Goal: Task Accomplishment & Management: Use online tool/utility

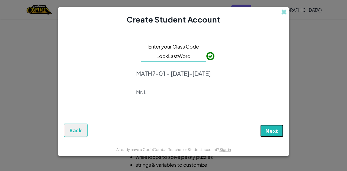
click at [272, 132] on span "Next" at bounding box center [271, 131] width 13 height 7
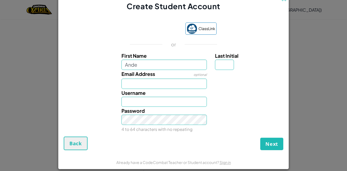
type input "[PERSON_NAME]"
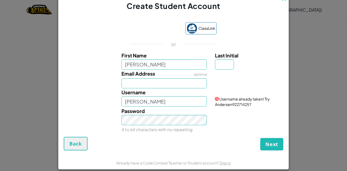
click at [168, 96] on div "Username [PERSON_NAME]" at bounding box center [164, 97] width 94 height 18
click at [177, 103] on input "[PERSON_NAME]" at bounding box center [164, 101] width 86 height 10
type input "A"
type input "S"
type input "AndyDaBest"
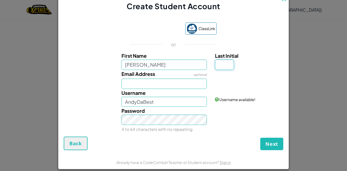
click at [222, 66] on input "Last Initial" at bounding box center [224, 65] width 19 height 10
type input "L"
click at [274, 143] on span "Next" at bounding box center [271, 144] width 13 height 7
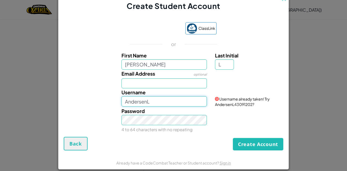
click at [182, 103] on input "AndersenL" at bounding box center [164, 101] width 86 height 10
type input "AndyDaBest"
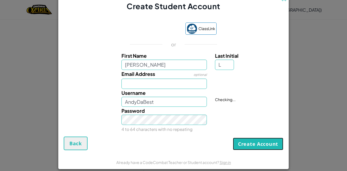
click at [241, 145] on button "Create Account" at bounding box center [258, 144] width 50 height 12
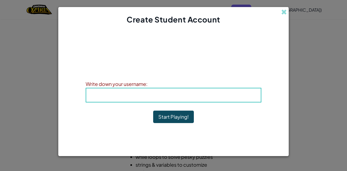
click at [189, 54] on h4 "Account Created!" at bounding box center [173, 51] width 52 height 8
click at [216, 92] on h4 "Username : AndyDaBest" at bounding box center [174, 95] width 164 height 8
click at [220, 96] on h4 "Username : AndyDaBest" at bounding box center [174, 95] width 164 height 8
click at [206, 95] on h4 "Username : AndyDaBest" at bounding box center [174, 95] width 164 height 8
click at [104, 94] on h4 "Username : AndyDaBest" at bounding box center [174, 95] width 164 height 8
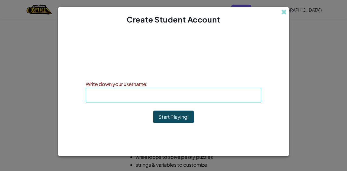
click at [163, 119] on button "Start Playing!" at bounding box center [173, 117] width 41 height 12
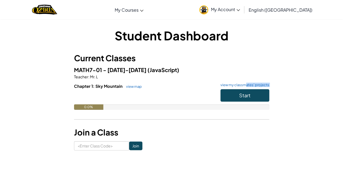
drag, startPoint x: 247, startPoint y: 88, endPoint x: 249, endPoint y: 92, distance: 4.4
click at [249, 92] on div "Chapter 1: Sky Mountain view map view my classmates' projects Start 0.0%" at bounding box center [171, 100] width 195 height 35
click at [253, 96] on button "Start" at bounding box center [244, 95] width 49 height 12
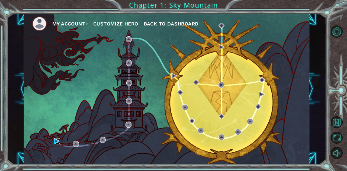
click at [59, 143] on img at bounding box center [57, 141] width 6 height 6
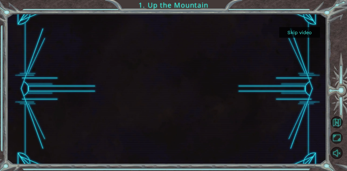
click at [298, 33] on button "Skip video" at bounding box center [299, 32] width 41 height 11
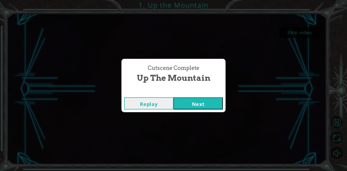
click at [209, 104] on button "Next" at bounding box center [198, 103] width 49 height 12
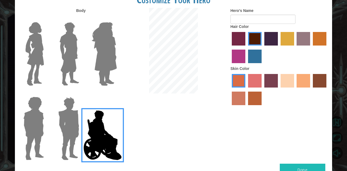
click at [29, 105] on img at bounding box center [33, 129] width 25 height 68
click at [46, 93] on input "Hero Steven" at bounding box center [46, 93] width 0 height 0
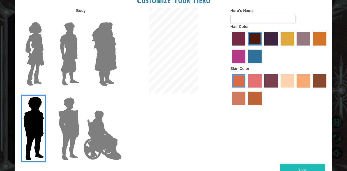
click at [68, 117] on img at bounding box center [68, 129] width 25 height 68
click at [81, 93] on input "Hero Garnet" at bounding box center [81, 93] width 0 height 0
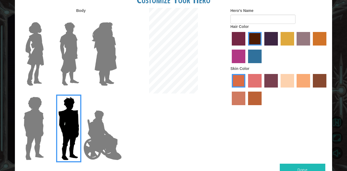
click at [83, 59] on div at bounding box center [67, 52] width 35 height 75
click at [73, 56] on img at bounding box center [69, 54] width 24 height 68
click at [81, 19] on input "Hero Lars" at bounding box center [81, 19] width 0 height 0
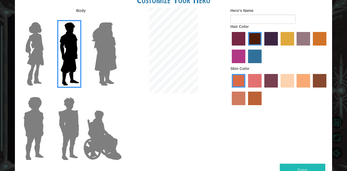
click at [289, 77] on label "sandy beach skin color" at bounding box center [288, 81] width 14 height 14
click at [279, 89] on input "sandy beach skin color" at bounding box center [279, 89] width 0 height 0
click at [269, 38] on label "hot purple hair color" at bounding box center [271, 39] width 14 height 14
click at [262, 47] on input "hot purple hair color" at bounding box center [262, 47] width 0 height 0
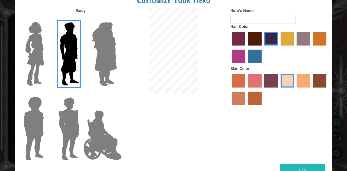
click at [309, 166] on button "Done" at bounding box center [303, 170] width 46 height 12
click at [114, 55] on img at bounding box center [104, 54] width 30 height 68
click at [117, 19] on input "Hero Amethyst" at bounding box center [117, 19] width 0 height 0
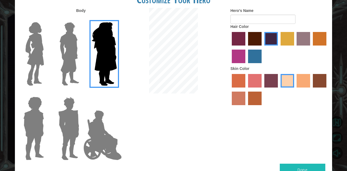
click at [80, 44] on img at bounding box center [69, 54] width 24 height 68
click at [81, 19] on input "Hero Lars" at bounding box center [81, 19] width 0 height 0
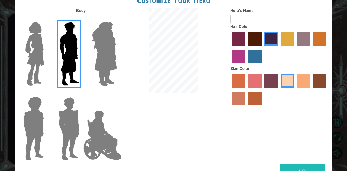
click at [303, 169] on button "Done" at bounding box center [303, 170] width 46 height 12
type input "[PERSON_NAME]"
click at [300, 166] on button "Done" at bounding box center [303, 170] width 46 height 12
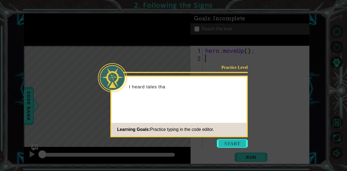
click at [227, 144] on button "Start" at bounding box center [232, 143] width 31 height 9
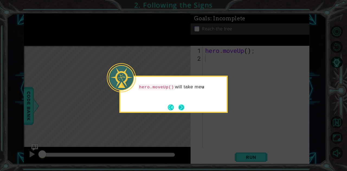
click at [182, 108] on button "Next" at bounding box center [181, 107] width 6 height 6
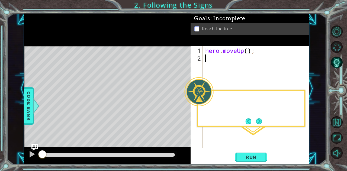
click at [182, 108] on div "Level Map" at bounding box center [149, 126] width 250 height 160
click at [259, 123] on button "Next" at bounding box center [259, 121] width 6 height 6
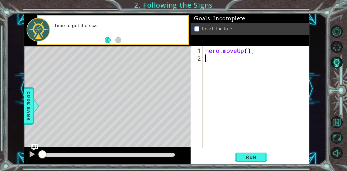
drag, startPoint x: 237, startPoint y: 85, endPoint x: 256, endPoint y: 62, distance: 30.4
click at [241, 89] on div "hero . moveUp ( ) ;" at bounding box center [257, 106] width 107 height 118
click at [248, 52] on div "hero . moveUp ( ) ;" at bounding box center [257, 106] width 107 height 118
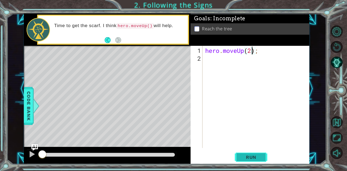
type textarea "hero.moveUp(2);"
click at [255, 155] on span "Run" at bounding box center [250, 157] width 21 height 5
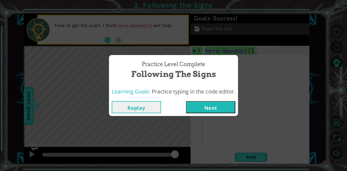
click at [214, 113] on button "Next" at bounding box center [210, 107] width 49 height 12
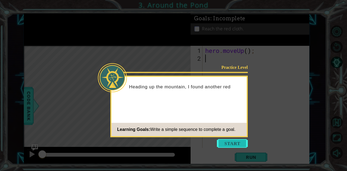
click at [232, 141] on button "Start" at bounding box center [232, 143] width 31 height 9
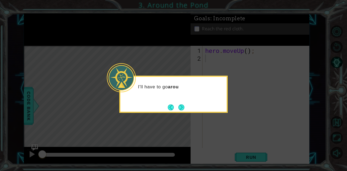
click at [186, 102] on div "I'll have to go arou" at bounding box center [173, 94] width 108 height 37
click at [183, 108] on button "Next" at bounding box center [181, 107] width 6 height 6
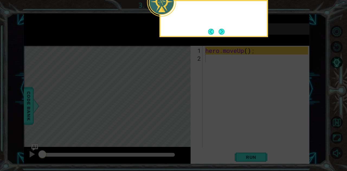
click at [183, 108] on icon at bounding box center [173, 25] width 347 height 291
click at [219, 32] on button "Next" at bounding box center [222, 32] width 6 height 6
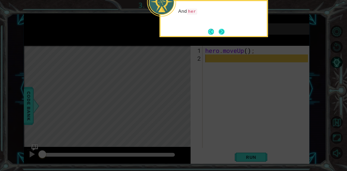
click at [220, 30] on button "Next" at bounding box center [222, 32] width 6 height 6
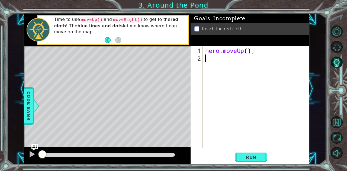
click at [249, 54] on div "hero . moveUp ( ) ;" at bounding box center [257, 106] width 107 height 118
click at [252, 52] on div "hero . moveUp ( ) ;" at bounding box center [257, 106] width 107 height 118
click at [247, 50] on div "hero . moveUp ( ) ;" at bounding box center [257, 106] width 107 height 118
type textarea "hero.moveUp(2);"
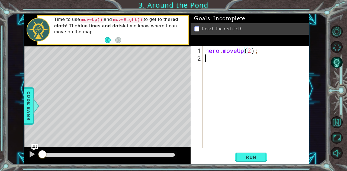
click at [214, 59] on div "hero . moveUp ( 2 ) ;" at bounding box center [257, 106] width 107 height 118
type textarea "he"
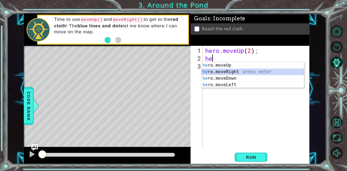
click at [227, 70] on div "he ro.moveUp press enter he ro.moveRight press enter he ro.moveDown press enter…" at bounding box center [252, 81] width 103 height 39
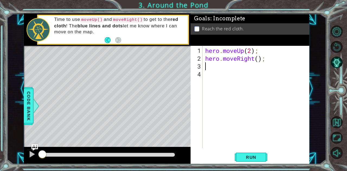
click at [258, 60] on div "hero . moveUp ( 2 ) ; hero . moveRight ( ) ;" at bounding box center [257, 106] width 107 height 118
type textarea "hero.moveRight(1);"
click at [226, 69] on div "hero . moveUp ( 2 ) ; hero . moveRight ( 1 ) ;" at bounding box center [257, 106] width 107 height 118
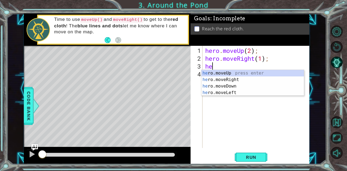
type textarea "her"
click at [231, 73] on div "her o.moveUp press enter her o.moveRight press enter her o.moveDown press enter…" at bounding box center [252, 89] width 103 height 39
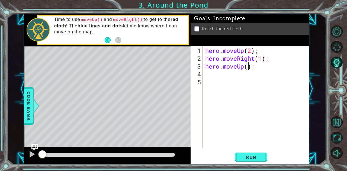
click at [248, 66] on div "hero . moveUp ( 2 ) ; hero . moveRight ( 1 ) ; hero . moveUp ( ) ;" at bounding box center [257, 106] width 107 height 118
type textarea "hero.moveUp(1);"
click at [261, 156] on span "Run" at bounding box center [250, 157] width 21 height 5
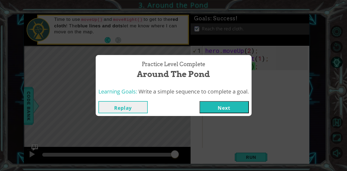
click at [240, 107] on button "Next" at bounding box center [224, 107] width 49 height 12
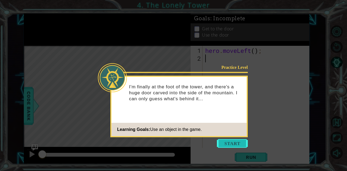
click at [237, 140] on button "Start" at bounding box center [232, 143] width 31 height 9
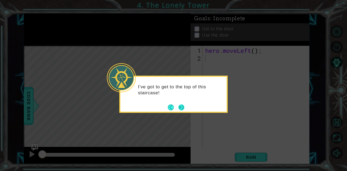
click at [182, 109] on button "Next" at bounding box center [181, 107] width 6 height 6
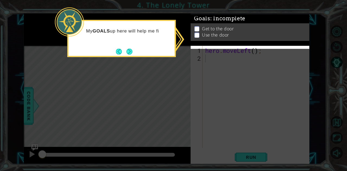
click at [136, 54] on div "My GOALS up here will help me fi" at bounding box center [121, 38] width 108 height 37
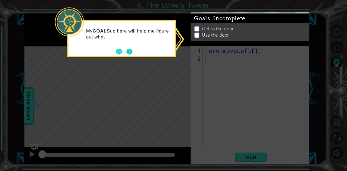
click at [131, 49] on button "Next" at bounding box center [129, 52] width 6 height 6
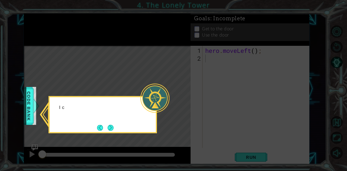
click at [132, 51] on icon at bounding box center [173, 85] width 347 height 171
click at [110, 125] on button "Next" at bounding box center [111, 128] width 6 height 6
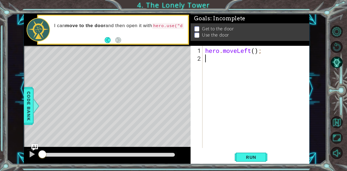
click at [254, 51] on div "hero . moveLeft ( ) ;" at bounding box center [257, 106] width 107 height 118
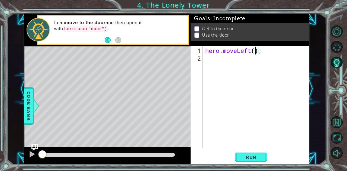
type textarea "hero.moveLeft(2);"
click at [223, 65] on div "hero . moveLeft ( 2 ) ;" at bounding box center [257, 106] width 107 height 118
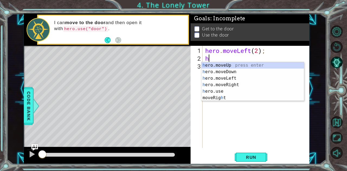
type textarea "he"
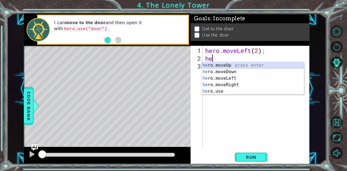
click at [224, 65] on div "he ro.moveUp press enter he ro.moveDown press enter he ro.moveLeft press enter …" at bounding box center [252, 85] width 103 height 46
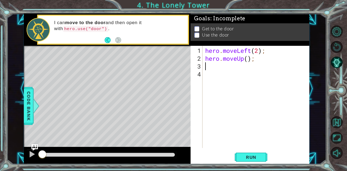
click at [248, 59] on div "hero . moveLeft ( 2 ) ; hero . moveUp ( ) ;" at bounding box center [257, 106] width 107 height 118
type textarea "hero.moveUp(2);"
click at [227, 65] on div "hero . moveLeft ( 2 ) ; hero . moveUp ( 2 ) ;" at bounding box center [257, 106] width 107 height 118
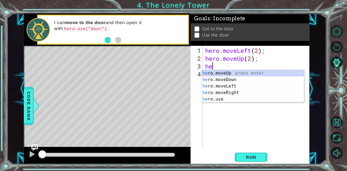
type textarea "her"
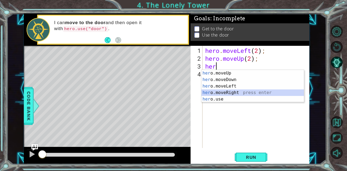
click at [244, 94] on div "her o.moveUp press enter her o.moveDown press enter her o.moveLeft press enter …" at bounding box center [252, 93] width 103 height 46
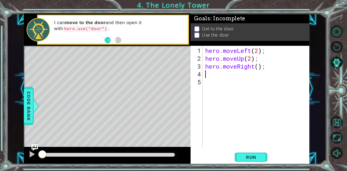
click at [260, 68] on div "hero . moveLeft ( 2 ) ; hero . moveUp ( 2 ) ; hero . moveRight ( ) ;" at bounding box center [257, 106] width 107 height 118
type textarea "hero.moveRight(2);"
click at [256, 153] on button "Run" at bounding box center [251, 157] width 33 height 12
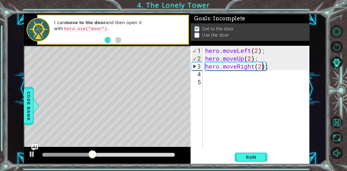
click at [219, 77] on div "hero . moveLeft ( 2 ) ; hero . moveUp ( 2 ) ; hero . moveRight ( 2 ) ;" at bounding box center [257, 106] width 107 height 118
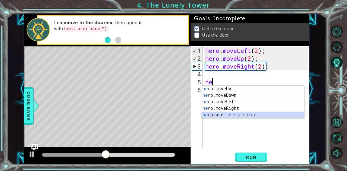
click at [221, 117] on div "he ro.moveUp press enter he ro.moveDown press enter he ro.moveLeft press enter …" at bounding box center [252, 109] width 103 height 46
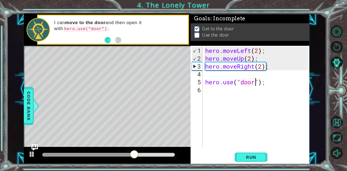
scroll to position [0, 2]
click at [206, 81] on div "hero . moveLeft ( 2 ) ; hero . moveUp ( 2 ) ; hero . moveRight ( 2 ) ; hero . u…" at bounding box center [257, 106] width 107 height 118
type textarea "hero.use("door");"
click at [252, 160] on button "Run" at bounding box center [251, 157] width 33 height 12
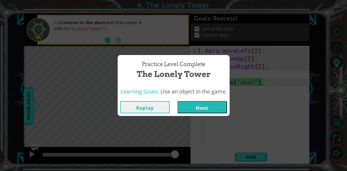
click at [218, 110] on button "Next" at bounding box center [202, 107] width 49 height 12
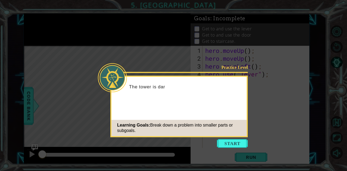
click at [235, 138] on icon at bounding box center [173, 85] width 347 height 171
click at [240, 146] on button "Start" at bounding box center [232, 143] width 31 height 9
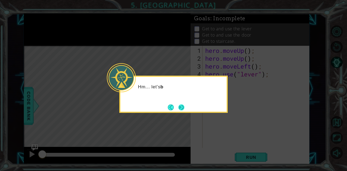
click at [182, 107] on button "Next" at bounding box center [181, 107] width 6 height 6
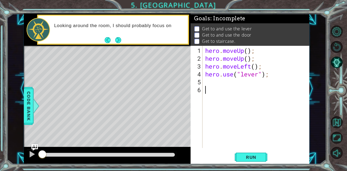
click at [250, 53] on div "hero . moveUp ( ) ; hero . moveUp ( ) ; hero . moveLeft ( ) ; hero . use ( "lev…" at bounding box center [257, 106] width 107 height 118
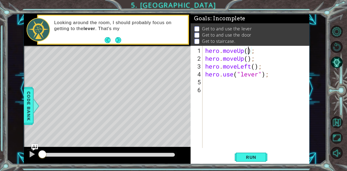
click at [248, 53] on div "hero . moveUp ( ) ; hero . moveUp ( ) ; hero . moveLeft ( ) ; hero . use ( "lev…" at bounding box center [257, 106] width 107 height 118
click at [257, 57] on div "hero . moveUp ( 2 ) ; hero . moveUp ( ) ; hero . moveLeft ( ) ; hero . use ( "l…" at bounding box center [257, 106] width 107 height 118
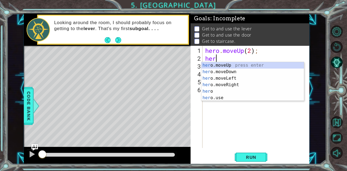
type textarea "he"
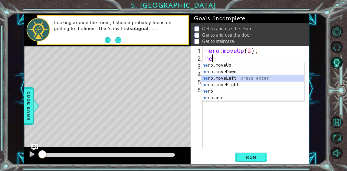
click at [235, 77] on div "he ro.moveUp press enter he ro.moveDown press enter he ro.moveLeft press enter …" at bounding box center [252, 88] width 103 height 52
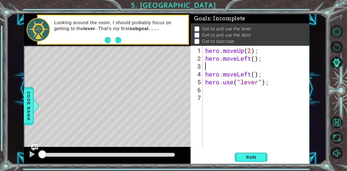
click at [255, 59] on div "hero . moveUp ( 2 ) ; hero . moveLeft ( ) ; hero . moveLeft ( ) ; hero . use ( …" at bounding box center [257, 106] width 107 height 118
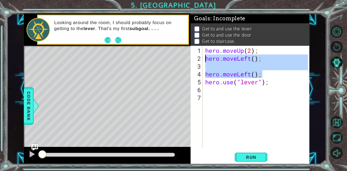
drag, startPoint x: 264, startPoint y: 74, endPoint x: 205, endPoint y: 60, distance: 60.8
click at [205, 60] on div "hero . moveUp ( 2 ) ; hero . moveLeft ( ) ; hero . moveLeft ( ) ; hero . use ( …" at bounding box center [257, 106] width 107 height 118
type textarea "hero.moveLeft();"
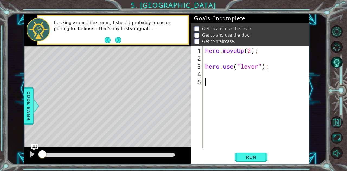
click at [215, 78] on div "hero . moveUp ( 2 ) ; hero . use ( "lever" ) ;" at bounding box center [257, 106] width 107 height 118
click at [213, 74] on div "hero . moveUp ( 2 ) ; hero . use ( "lever" ) ;" at bounding box center [257, 106] width 107 height 118
click at [204, 68] on div "hero . moveUp ( 2 ) ; hero . use ( "lever" ) ;" at bounding box center [257, 106] width 107 height 118
type textarea "hero.use("lever");"
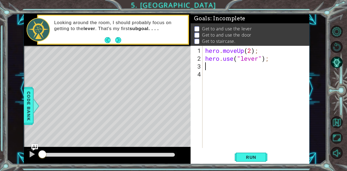
click at [212, 67] on div "hero . moveUp ( 2 ) ; hero . use ( "lever" ) ;" at bounding box center [257, 106] width 107 height 118
click at [205, 59] on div "hero . moveUp ( 2 ) ; hero . use ( "lever" ) ;" at bounding box center [257, 106] width 107 height 118
type textarea "hero.use("lever");"
click at [209, 60] on div "hero . moveUp ( 2 ) ; hero . use ( "lever" ) ;" at bounding box center [257, 106] width 107 height 118
type textarea "mo"
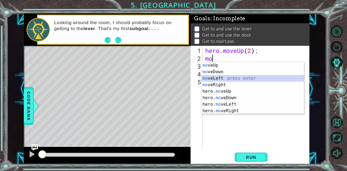
click at [217, 79] on div "mo veUp press enter mo veDown press enter mo veLeft press enter mo veRight pres…" at bounding box center [252, 94] width 103 height 65
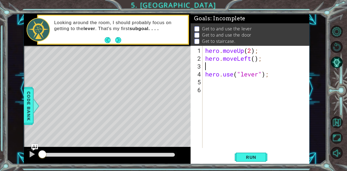
click at [254, 61] on div "hero . moveUp ( 2 ) ; hero . moveLeft ( ) ; hero . use ( "lever" ) ;" at bounding box center [257, 106] width 107 height 118
click at [205, 73] on div "hero . moveUp ( 2 ) ; hero . moveLeft ( 1 ) ; hero . use ( "lever" ) ;" at bounding box center [257, 106] width 107 height 118
type textarea "hero.use("lever");"
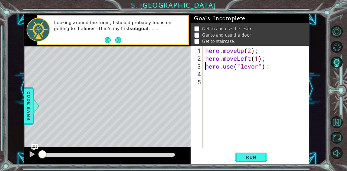
click at [210, 76] on div "hero . moveUp ( 2 ) ; hero . moveLeft ( 1 ) ; hero . use ( "lever" ) ;" at bounding box center [257, 106] width 107 height 118
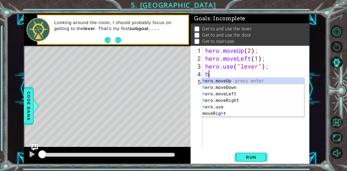
type textarea "her"
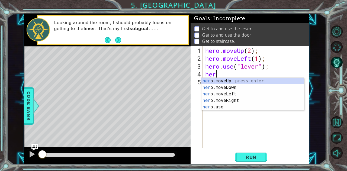
scroll to position [0, 0]
click at [231, 99] on div "her o.moveUp press enter her o.moveDown press enter her o.moveLeft press enter …" at bounding box center [252, 101] width 103 height 46
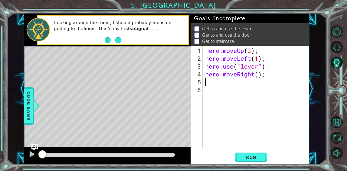
click at [260, 74] on div "hero . moveUp ( 2 ) ; hero . moveLeft ( 1 ) ; hero . use ( "lever" ) ; hero . m…" at bounding box center [257, 106] width 107 height 118
type textarea "hero.moveRight(3);"
click at [232, 86] on div "hero . moveUp ( 2 ) ; hero . moveLeft ( 1 ) ; hero . use ( "lever" ) ; hero . m…" at bounding box center [257, 106] width 107 height 118
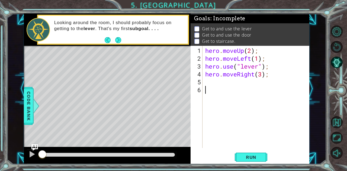
click at [228, 83] on div "hero . moveUp ( 2 ) ; hero . moveLeft ( 1 ) ; hero . use ( "lever" ) ; hero . m…" at bounding box center [257, 106] width 107 height 118
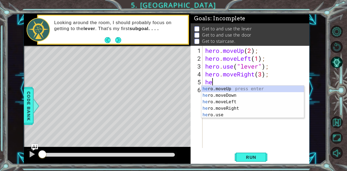
scroll to position [0, 0]
click at [237, 115] on div "hero .moveUp press enter hero .moveDown press enter hero .moveLeft press enter …" at bounding box center [252, 109] width 103 height 46
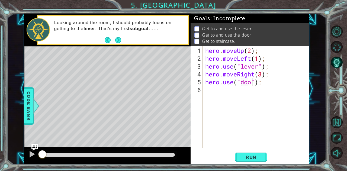
type textarea "hero.use("door");"
click at [221, 93] on div "hero . moveUp ( 2 ) ; hero . moveLeft ( 1 ) ; hero . use ( "lever" ) ; hero . m…" at bounding box center [257, 106] width 107 height 118
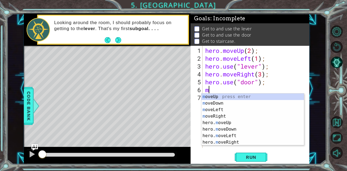
type textarea "mo"
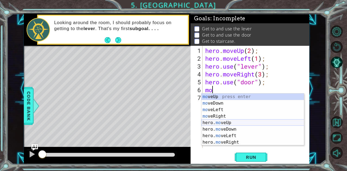
click at [232, 121] on div "mo veUp press enter mo veDown press enter mo veLeft press enter mo veRight pres…" at bounding box center [252, 126] width 103 height 65
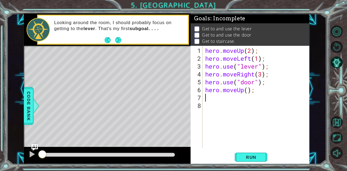
click at [249, 92] on div "hero . moveUp ( 2 ) ; hero . moveLeft ( 1 ) ; hero . use ( "lever" ) ; hero . m…" at bounding box center [257, 106] width 107 height 118
type textarea "hero.moveUp(1);"
click at [212, 97] on div "hero . moveUp ( 2 ) ; hero . moveLeft ( 1 ) ; hero . use ( "lever" ) ; hero . m…" at bounding box center [257, 106] width 107 height 118
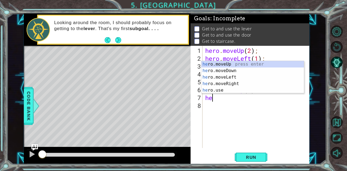
type textarea "her"
click at [223, 80] on div "her o.moveUp press enter her o.moveDown press enter her o.moveLeft press enter …" at bounding box center [252, 84] width 103 height 46
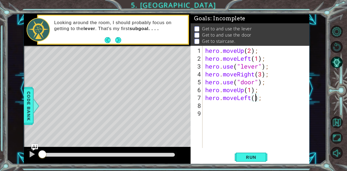
click at [257, 101] on div "hero . moveUp ( 2 ) ; hero . moveLeft ( 1 ) ; hero . use ( "lever" ) ; hero . m…" at bounding box center [257, 106] width 107 height 118
type textarea "hero.moveLeft(3);"
click at [260, 159] on span "Run" at bounding box center [250, 157] width 21 height 5
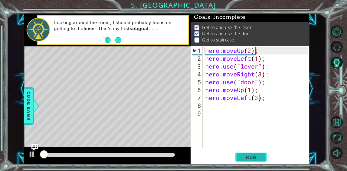
scroll to position [4, 0]
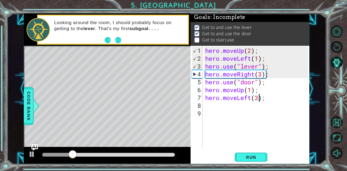
click at [229, 108] on div "hero . moveUp ( 2 ) ; hero . moveLeft ( 1 ) ; hero . use ( "lever" ) ; hero . m…" at bounding box center [257, 106] width 107 height 118
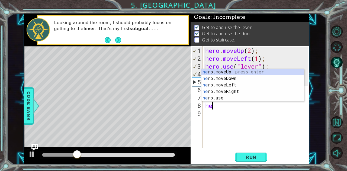
type textarea "hero"
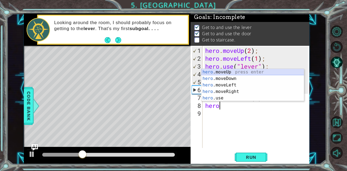
click at [219, 70] on div "hero .moveUp press enter hero .moveDown press enter hero .moveLeft press enter …" at bounding box center [252, 92] width 103 height 46
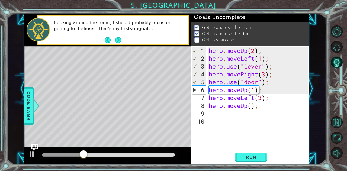
scroll to position [0, 0]
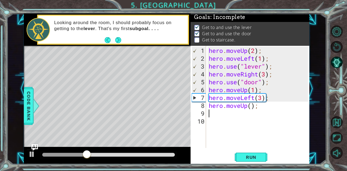
click at [252, 107] on div "hero . moveUp ( 2 ) ; hero . moveLeft ( 1 ) ; hero . use ( "lever" ) ; hero . m…" at bounding box center [259, 106] width 103 height 118
click at [253, 92] on div "hero . moveUp ( 2 ) ; hero . moveLeft ( 1 ) ; hero . use ( "lever" ) ; hero . m…" at bounding box center [259, 106] width 103 height 118
click at [251, 106] on div "hero . moveUp ( 2 ) ; hero . moveLeft ( 1 ) ; hero . use ( "lever" ) ; hero . m…" at bounding box center [259, 106] width 103 height 118
type textarea "hero.moveUp(1);"
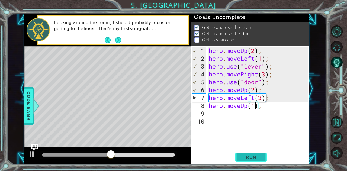
click at [260, 159] on span "Run" at bounding box center [250, 157] width 21 height 5
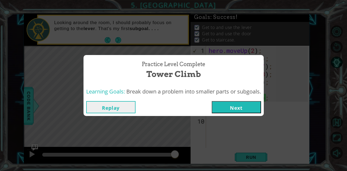
click at [240, 111] on button "Next" at bounding box center [236, 107] width 49 height 12
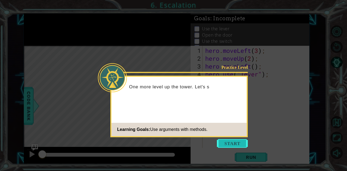
click at [232, 141] on button "Start" at bounding box center [232, 143] width 31 height 9
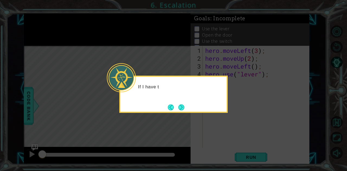
click at [221, 101] on div "If I have t" at bounding box center [173, 94] width 108 height 37
click at [187, 108] on div "If I have to move long d" at bounding box center [173, 94] width 108 height 37
click at [184, 107] on button "Next" at bounding box center [181, 107] width 6 height 6
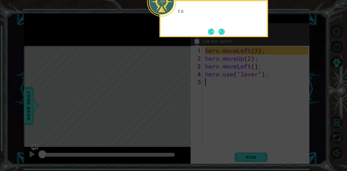
click at [207, 93] on icon at bounding box center [173, 25] width 347 height 291
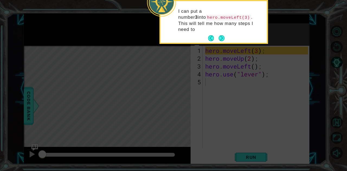
click at [223, 35] on button "Next" at bounding box center [222, 38] width 6 height 6
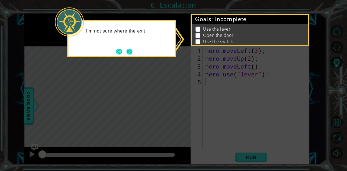
click at [130, 50] on button "Next" at bounding box center [129, 52] width 6 height 6
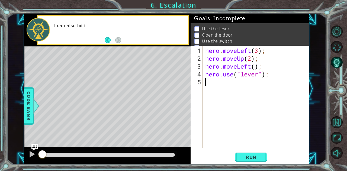
scroll to position [14, 0]
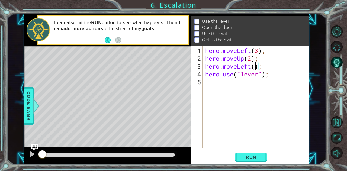
click at [255, 67] on div "hero . moveLeft ( 3 ) ; hero . moveUp ( 2 ) ; hero . moveLeft ( ) ; hero . use …" at bounding box center [257, 106] width 107 height 118
click at [259, 75] on div "hero . moveLeft ( 3 ) ; hero . moveUp ( 2 ) ; hero . moveLeft ( 2 ) ; hero . us…" at bounding box center [257, 106] width 107 height 118
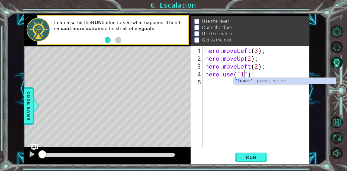
scroll to position [0, 2]
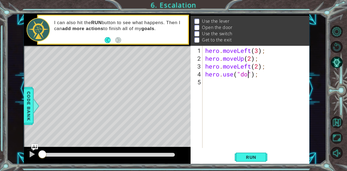
type textarea "hero.use("door");"
click at [226, 85] on div "hero . moveLeft ( 3 ) ; hero . moveUp ( 2 ) ; hero . moveLeft ( 2 ) ; hero . us…" at bounding box center [257, 106] width 107 height 118
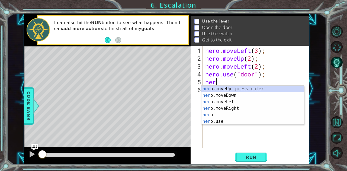
scroll to position [0, 0]
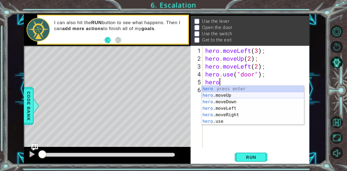
click at [232, 95] on div "hero press enter hero .moveUp press enter hero .moveDown press enter hero .move…" at bounding box center [252, 112] width 103 height 52
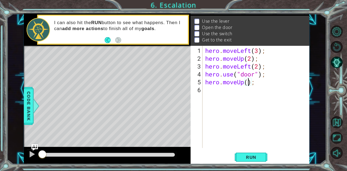
type textarea "hero.moveUp(2);"
click at [207, 93] on div "hero . moveLeft ( 3 ) ; hero . moveUp ( 2 ) ; hero . moveLeft ( 2 ) ; hero . us…" at bounding box center [257, 106] width 107 height 118
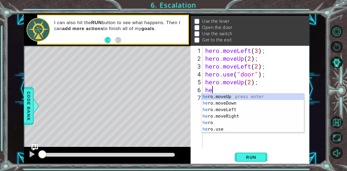
scroll to position [0, 0]
click at [257, 76] on div "hero . moveLeft ( 3 ) ; hero . moveUp ( 2 ) ; hero . moveLeft ( 2 ) ; hero . us…" at bounding box center [257, 106] width 107 height 118
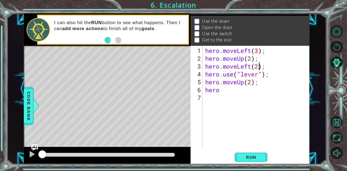
click at [260, 65] on div "hero . moveLeft ( 3 ) ; hero . moveUp ( 2 ) ; hero . moveLeft ( 2 ) ; hero . us…" at bounding box center [257, 106] width 107 height 118
type textarea "hero.moveLeft(1);"
click at [255, 106] on div "hero . moveLeft ( 3 ) ; hero . moveUp ( 2 ) ; hero . moveLeft ( 1 ) ; hero . us…" at bounding box center [257, 106] width 107 height 118
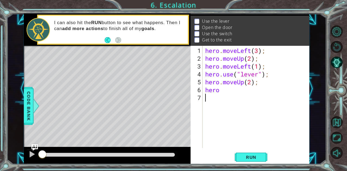
click at [251, 84] on div "hero . moveLeft ( 3 ) ; hero . moveUp ( 2 ) ; hero . moveLeft ( 1 ) ; hero . us…" at bounding box center [257, 106] width 107 height 118
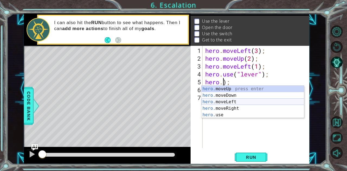
click at [256, 103] on div "hero. moveUp press enter hero. moveDown press enter hero. moveLeft press enter …" at bounding box center [252, 109] width 103 height 46
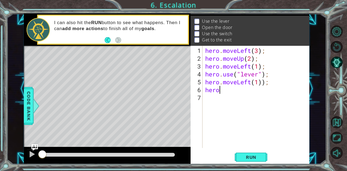
click at [267, 87] on div "hero . moveLeft ( 3 ) ; hero . moveUp ( 2 ) ; hero . moveLeft ( 1 ) ; hero . us…" at bounding box center [257, 106] width 107 height 118
click at [266, 86] on div "hero . moveLeft ( 3 ) ; hero . moveUp ( 2 ) ; hero . moveLeft ( 1 ) ; hero . us…" at bounding box center [257, 106] width 107 height 118
click at [266, 82] on div "hero . moveLeft ( 3 ) ; hero . moveUp ( 2 ) ; hero . moveLeft ( 1 ) ; hero . us…" at bounding box center [257, 106] width 107 height 118
click at [259, 83] on div "hero . moveLeft ( 3 ) ; hero . moveUp ( 2 ) ; hero . moveLeft ( 1 ) ; hero . us…" at bounding box center [257, 106] width 107 height 118
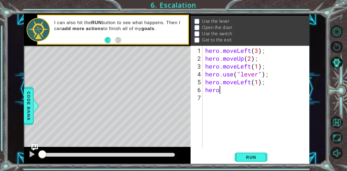
click at [236, 91] on div "hero . moveLeft ( 3 ) ; hero . moveUp ( 2 ) ; hero . moveLeft ( 1 ) ; hero . us…" at bounding box center [257, 106] width 107 height 118
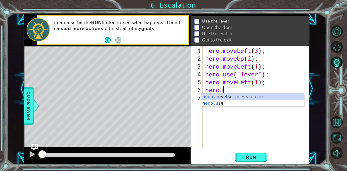
scroll to position [0, 1]
click at [240, 102] on div "hero .move U p press enter hero . u se press enter" at bounding box center [252, 107] width 103 height 26
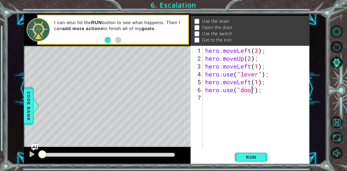
type textarea "hero.use("door");"
click at [232, 101] on div "hero . moveLeft ( 3 ) ; hero . moveUp ( 2 ) ; hero . moveLeft ( 1 ) ; hero . us…" at bounding box center [257, 106] width 107 height 118
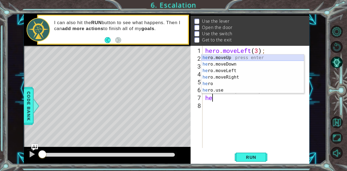
click at [231, 57] on div "he ro.moveUp press enter he ro.moveDown press enter he ro.moveLeft press enter …" at bounding box center [252, 80] width 103 height 52
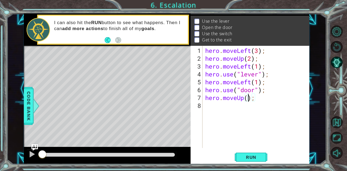
type textarea "hero.moveUp(2);"
click at [238, 104] on div "hero . moveLeft ( 3 ) ; hero . moveUp ( 2 ) ; hero . moveLeft ( 1 ) ; hero . us…" at bounding box center [257, 106] width 107 height 118
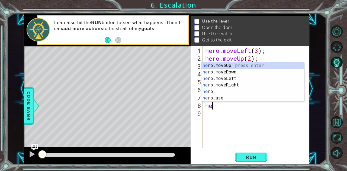
scroll to position [0, 0]
click at [233, 86] on div "her o.moveUp press enter her o.moveDown press enter her o.moveLeft press enter …" at bounding box center [252, 88] width 103 height 52
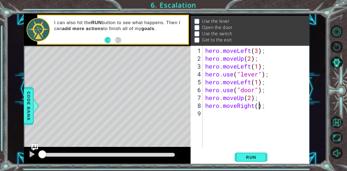
type textarea "hero.moveRight(2);"
click at [236, 115] on div "hero . moveLeft ( 3 ) ; hero . moveUp ( 2 ) ; hero . moveLeft ( 1 ) ; hero . us…" at bounding box center [257, 106] width 107 height 118
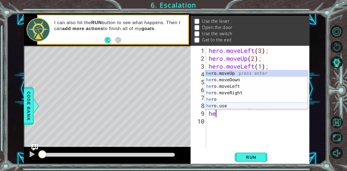
click at [229, 106] on div "he ro.moveUp press enter he ro.moveDown press enter he ro.moveLeft press enter …" at bounding box center [256, 96] width 103 height 52
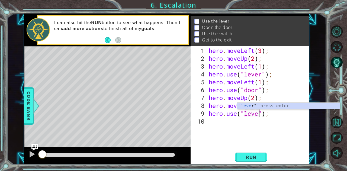
type textarea "hero.use("lever");"
click at [257, 108] on div ""lever " press enter" at bounding box center [288, 113] width 103 height 20
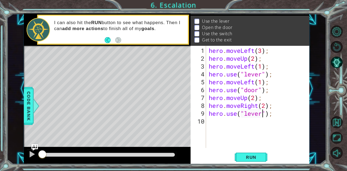
click at [213, 124] on div "hero . moveLeft ( 3 ) ; hero . moveUp ( 2 ) ; hero . moveLeft ( 1 ) ; hero . us…" at bounding box center [259, 106] width 103 height 118
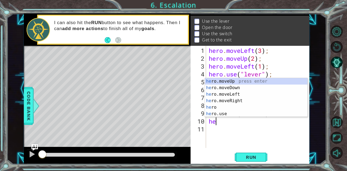
scroll to position [0, 0]
click at [218, 105] on div "her o.moveUp press enter her o.moveDown press enter her o.moveLeft press enter …" at bounding box center [256, 104] width 103 height 52
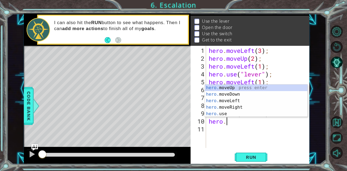
scroll to position [0, 1]
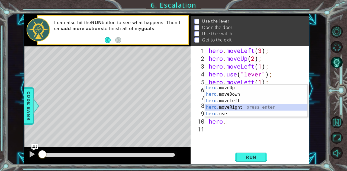
click at [233, 110] on div "hero. moveUp press enter hero. moveDown press enter hero. moveLeft press enter …" at bounding box center [256, 108] width 103 height 46
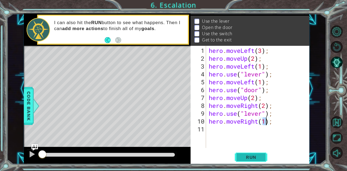
click at [255, 159] on span "Run" at bounding box center [250, 157] width 21 height 5
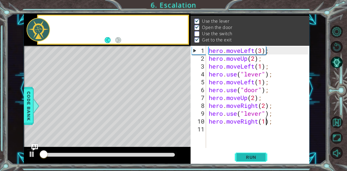
scroll to position [7, 0]
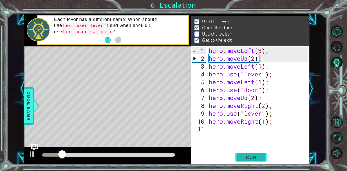
click at [250, 155] on span "Run" at bounding box center [250, 157] width 21 height 5
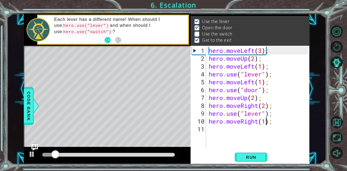
click at [261, 113] on div "hero . moveLeft ( 3 ) ; hero . moveUp ( 2 ) ; hero . moveLeft ( 1 ) ; hero . us…" at bounding box center [259, 106] width 103 height 118
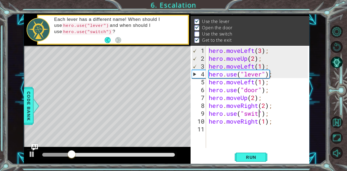
scroll to position [0, 2]
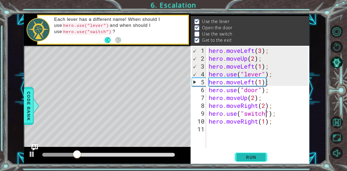
type textarea "hero.use("switch");"
click at [259, 158] on span "Run" at bounding box center [250, 157] width 21 height 5
